Goal: Book appointment/travel/reservation

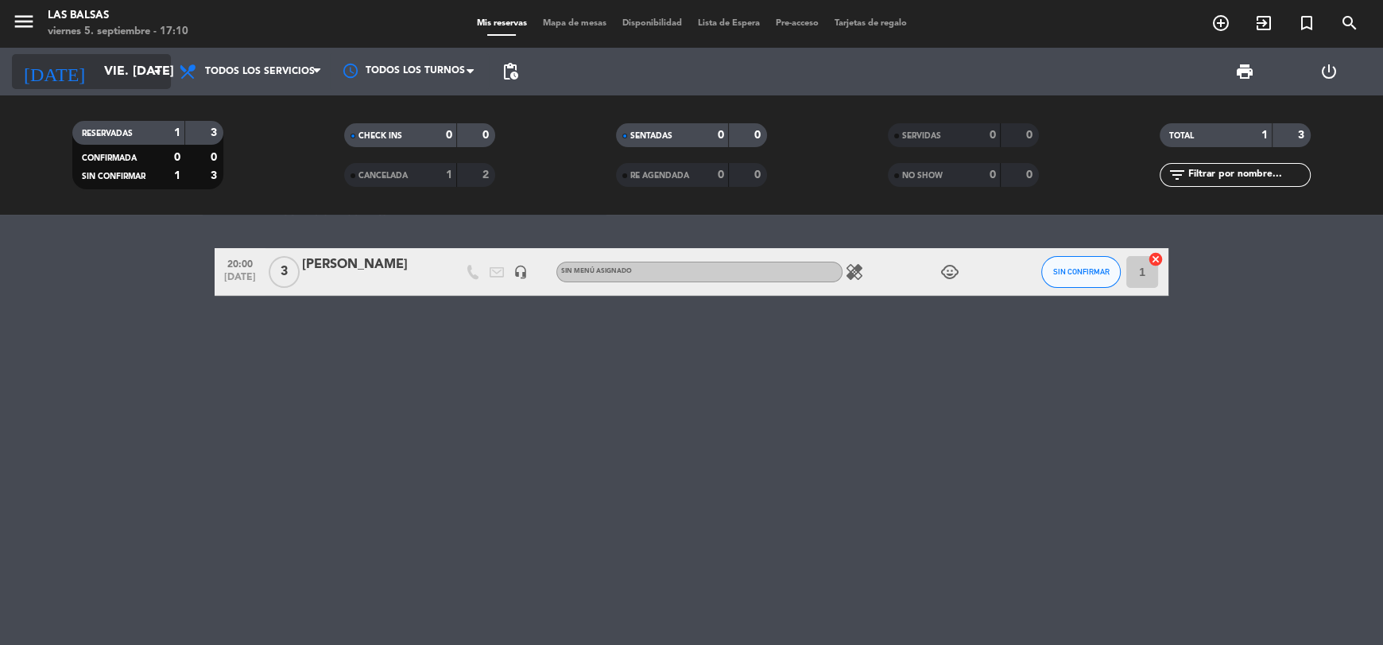
click at [134, 78] on input "vie. [DATE]" at bounding box center [180, 71] width 168 height 31
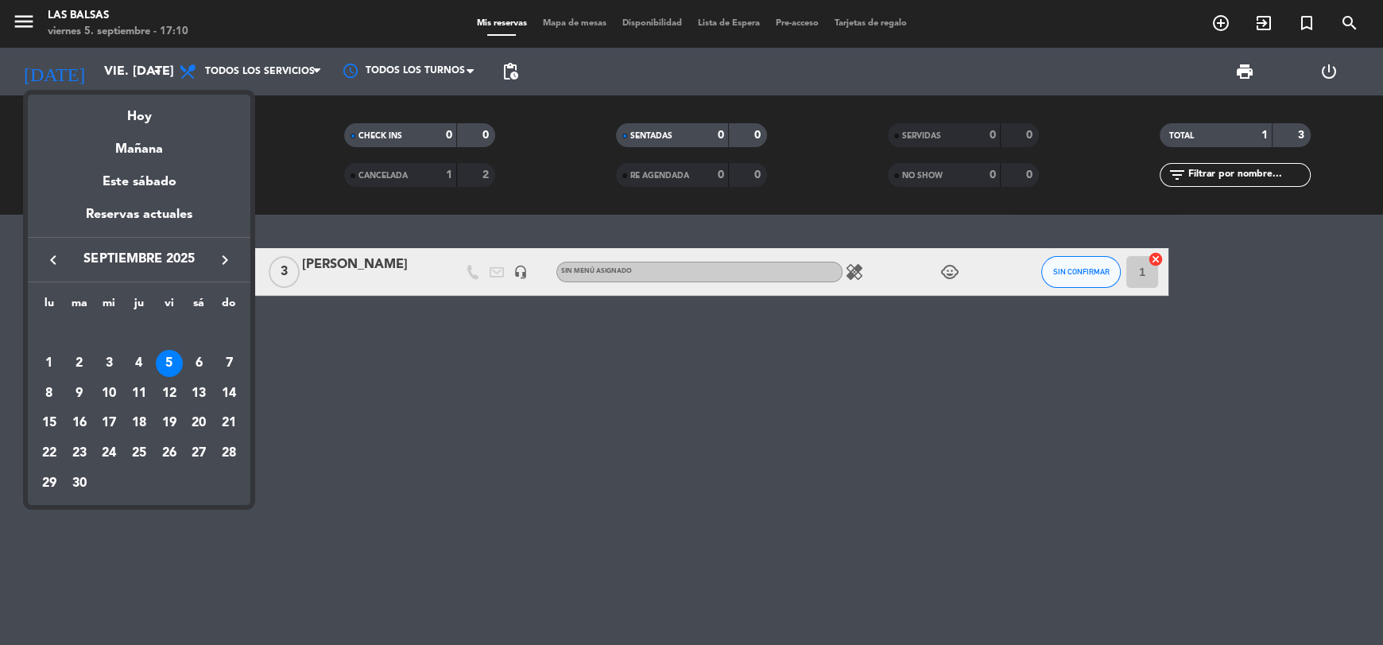
click at [449, 359] on div at bounding box center [691, 322] width 1383 height 645
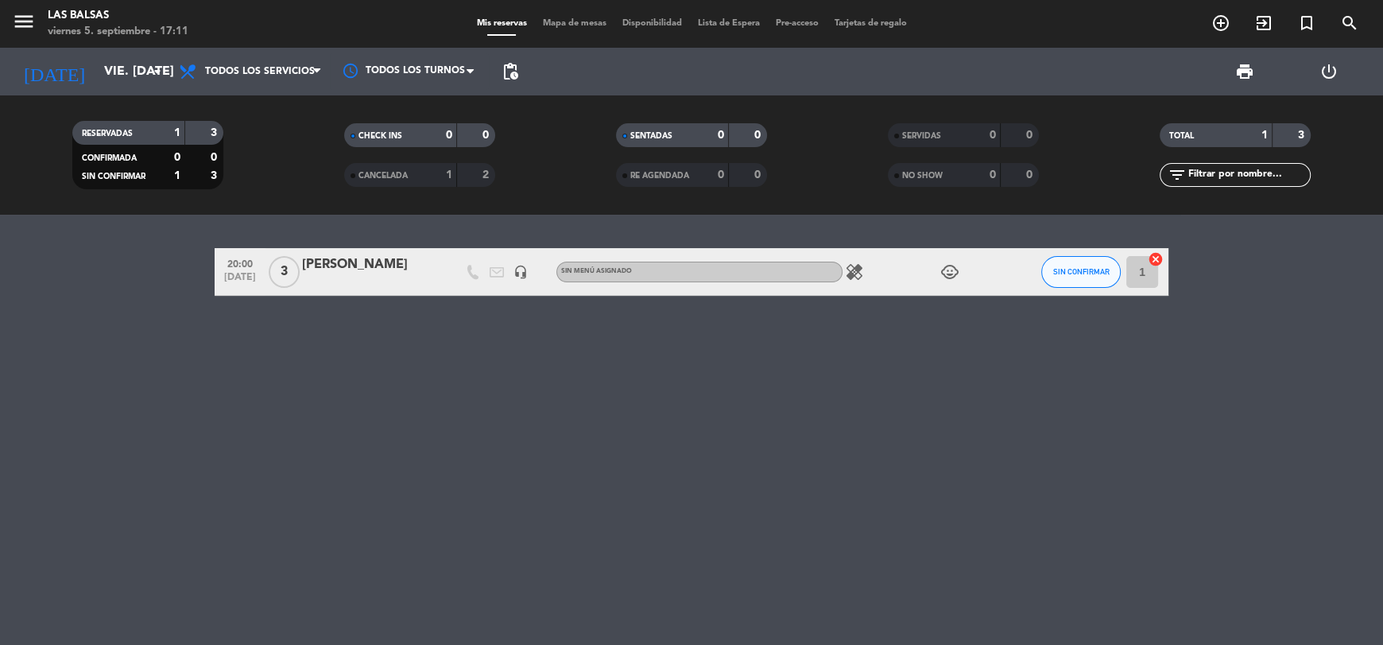
click at [1053, 363] on div "20:00 [DATE] 3 [PERSON_NAME] headset_mic Sin menú asignado healing child_care S…" at bounding box center [691, 430] width 1383 height 430
click at [1218, 552] on div "20:00 [DATE] 3 [PERSON_NAME] headset_mic Sin menú asignado healing child_care S…" at bounding box center [691, 430] width 1383 height 430
click at [858, 293] on div "healing child_care" at bounding box center [914, 271] width 143 height 47
click at [135, 68] on input "vie. [DATE]" at bounding box center [180, 71] width 168 height 31
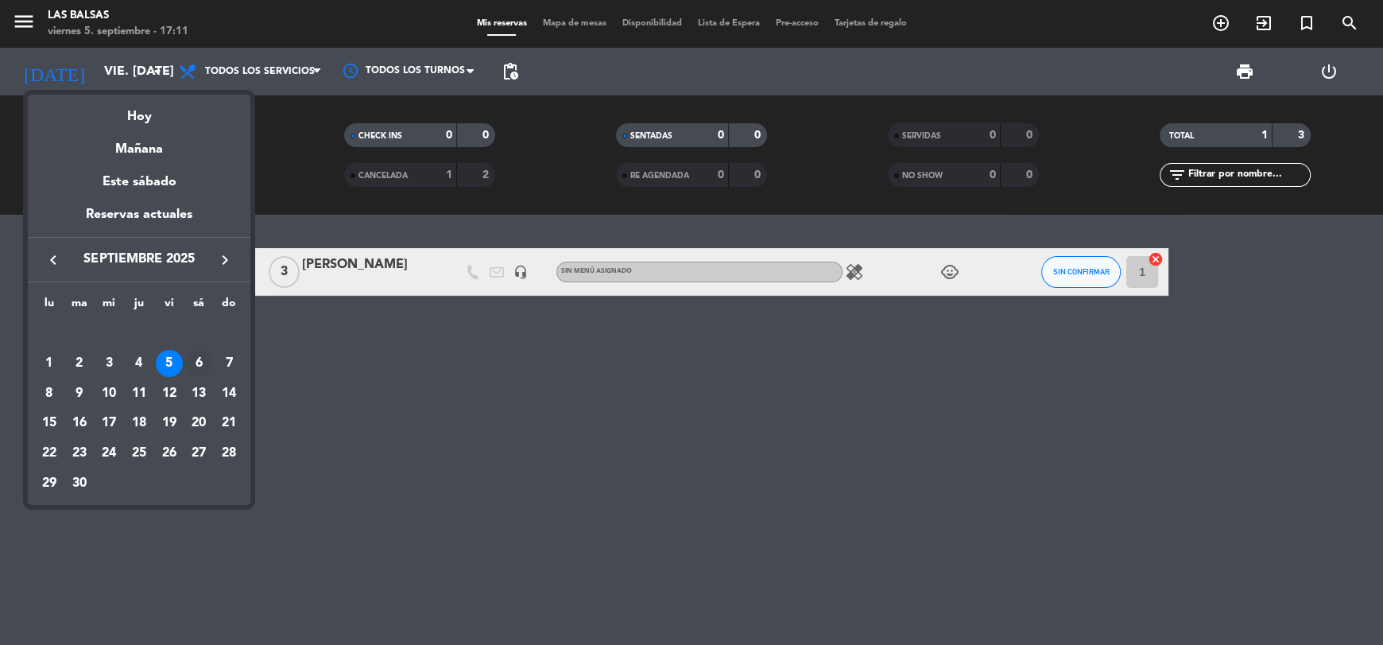
click at [200, 365] on div "6" at bounding box center [198, 363] width 27 height 27
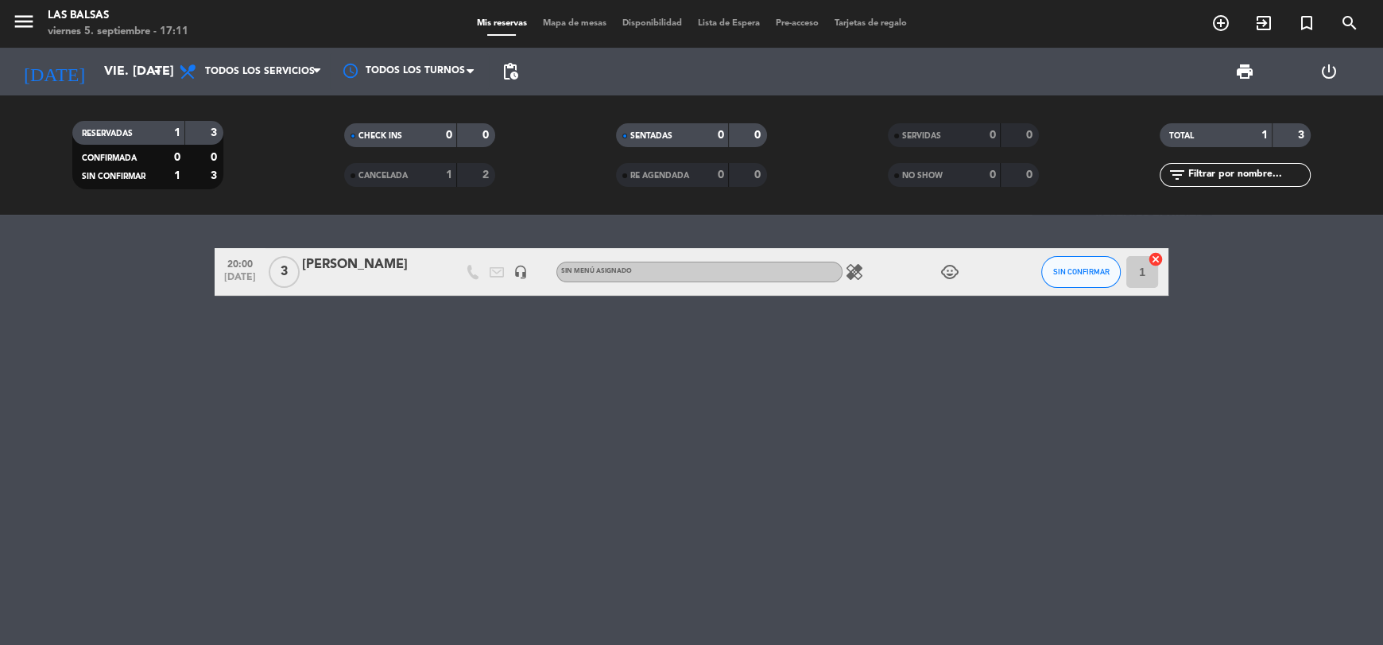
type input "sáb. [DATE]"
